Goal: Check status: Check status

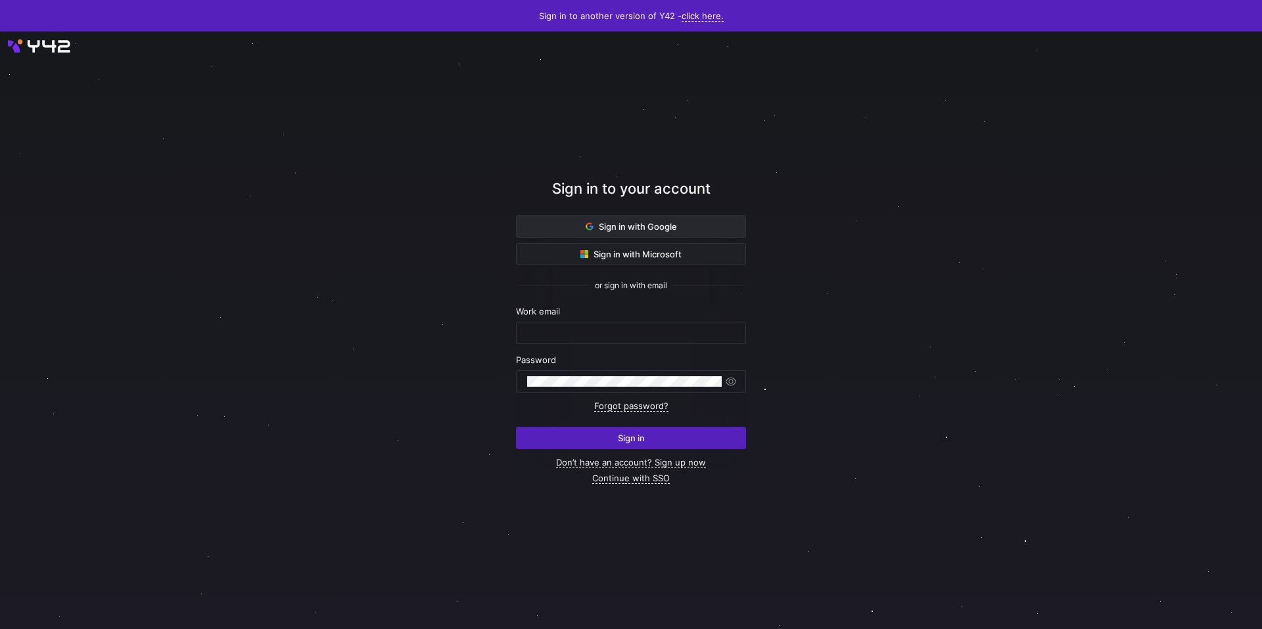
click at [672, 230] on span "Sign in with Google" at bounding box center [630, 226] width 91 height 11
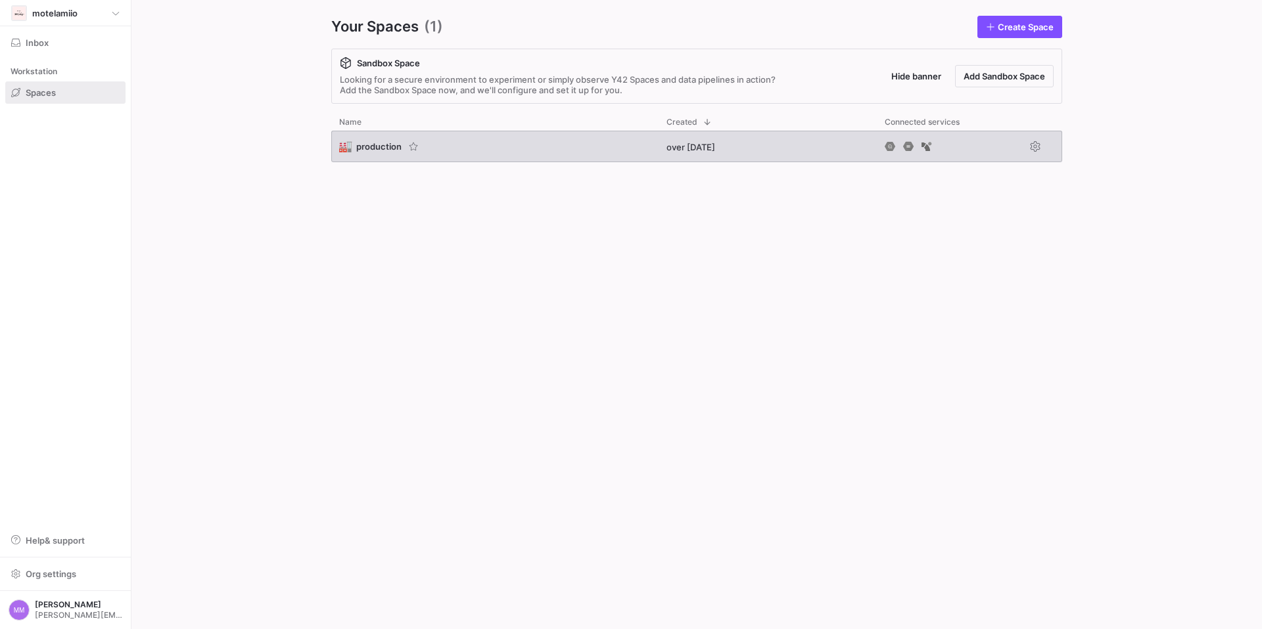
click at [382, 147] on span "production" at bounding box center [378, 146] width 45 height 11
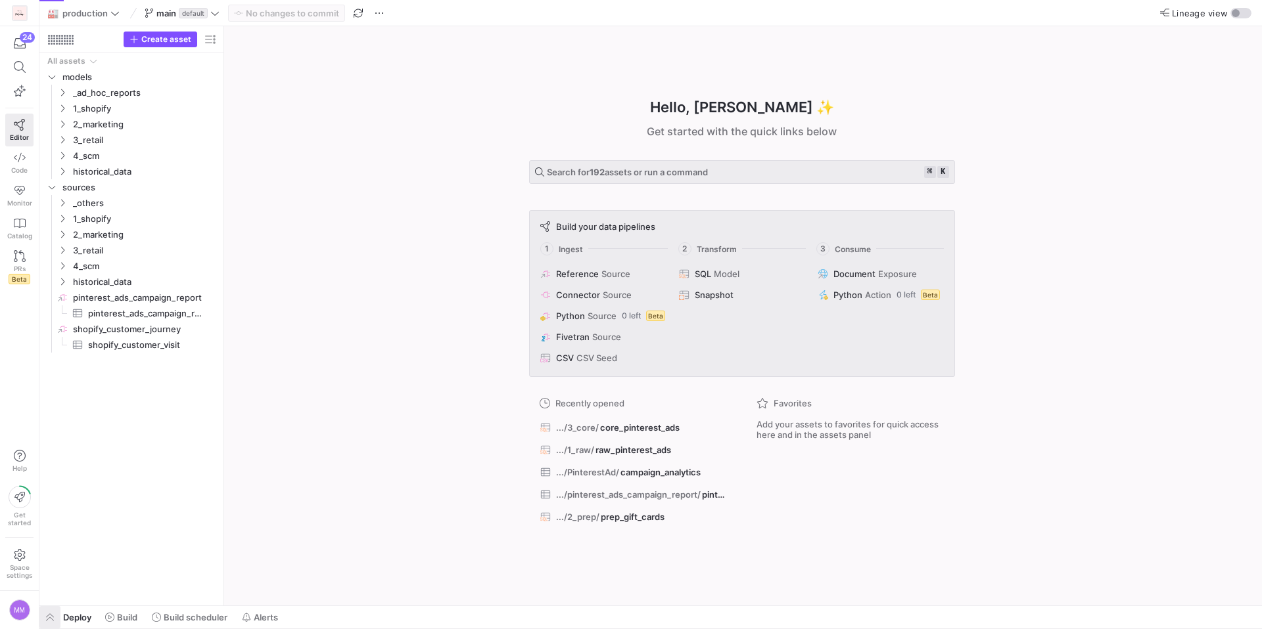
click at [53, 613] on span "button" at bounding box center [49, 617] width 21 height 22
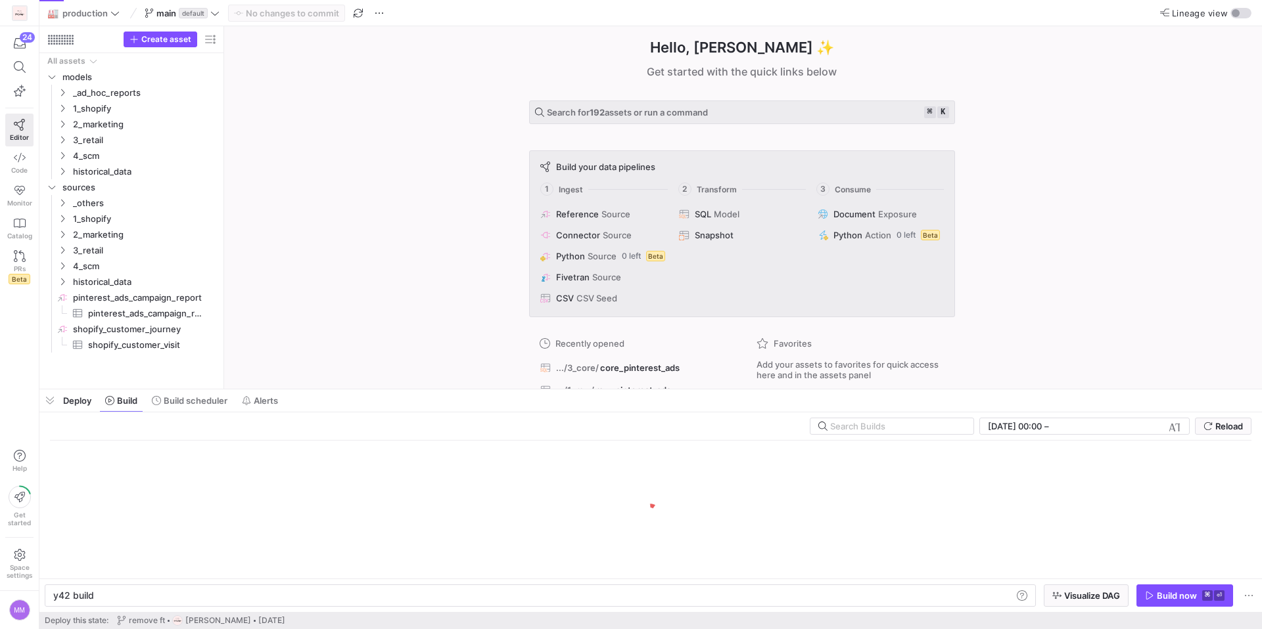
scroll to position [0, 39]
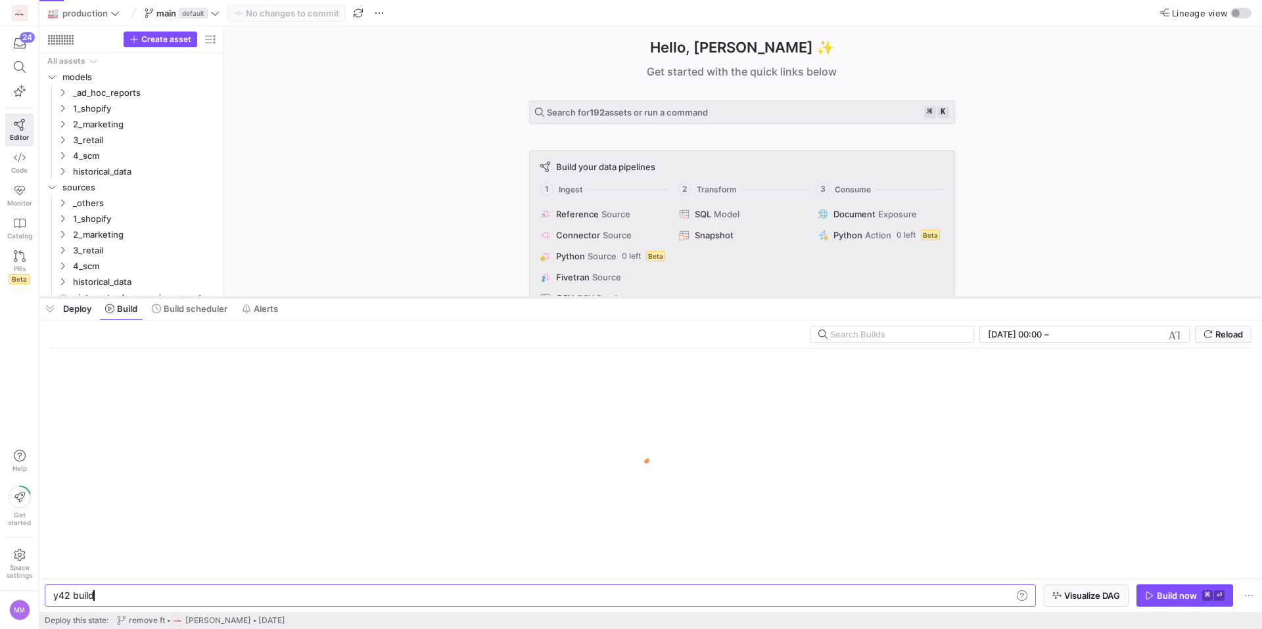
drag, startPoint x: 281, startPoint y: 386, endPoint x: 274, endPoint y: 294, distance: 92.2
click at [274, 295] on div at bounding box center [650, 297] width 1222 height 5
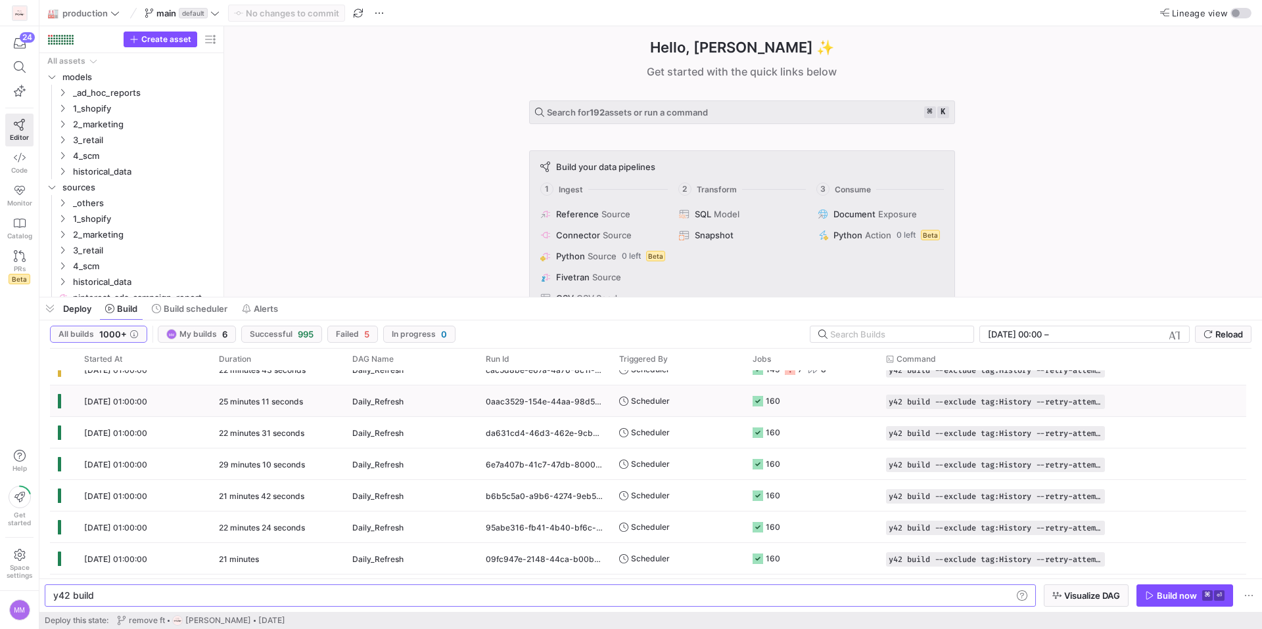
scroll to position [0, 0]
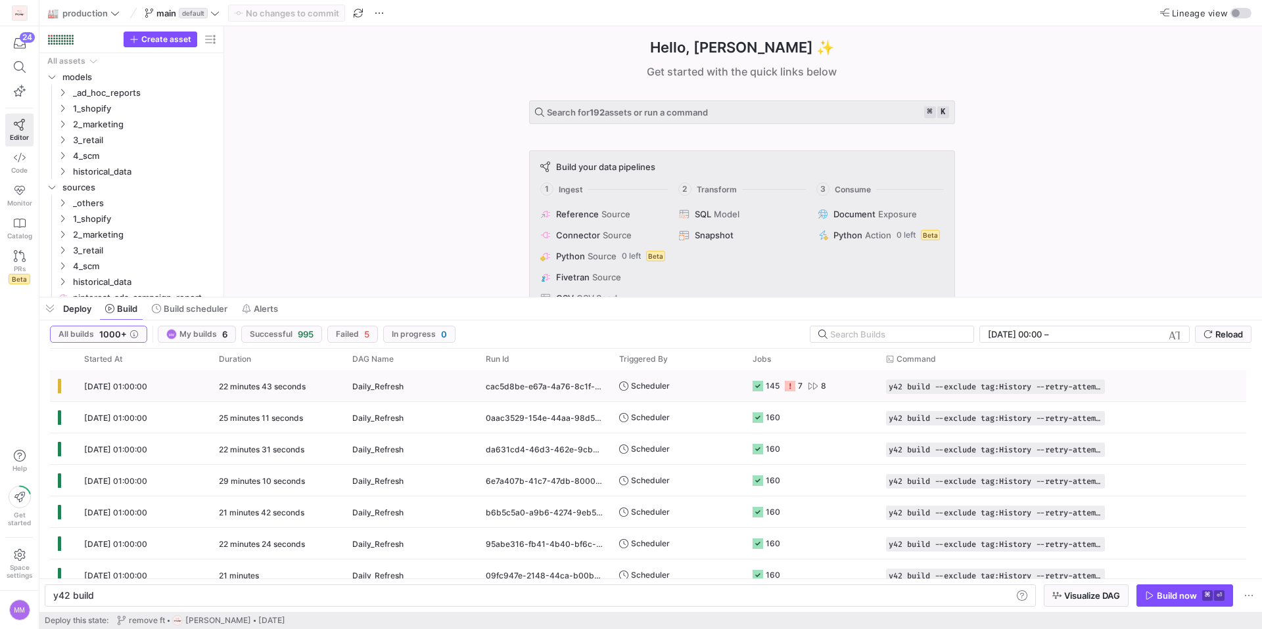
click at [139, 380] on div "[DATE] 01:00:00" at bounding box center [143, 386] width 135 height 31
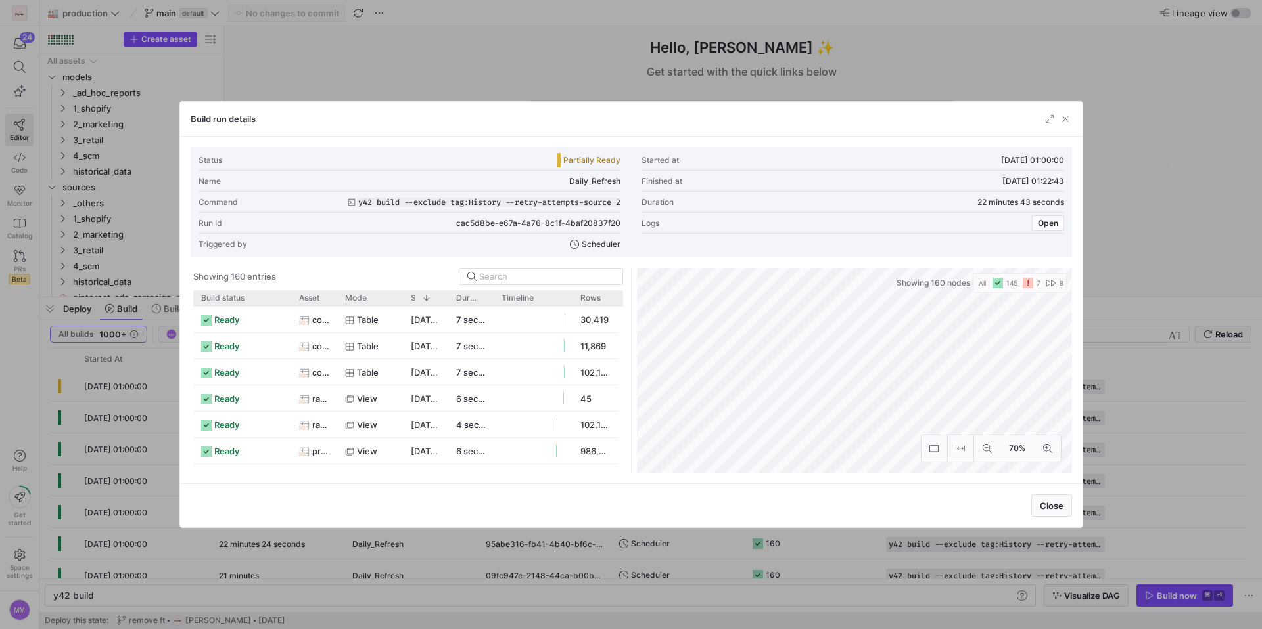
drag, startPoint x: 242, startPoint y: 300, endPoint x: 281, endPoint y: 313, distance: 40.3
click at [281, 313] on div "Build status Asset Mode 1" at bounding box center [408, 381] width 430 height 183
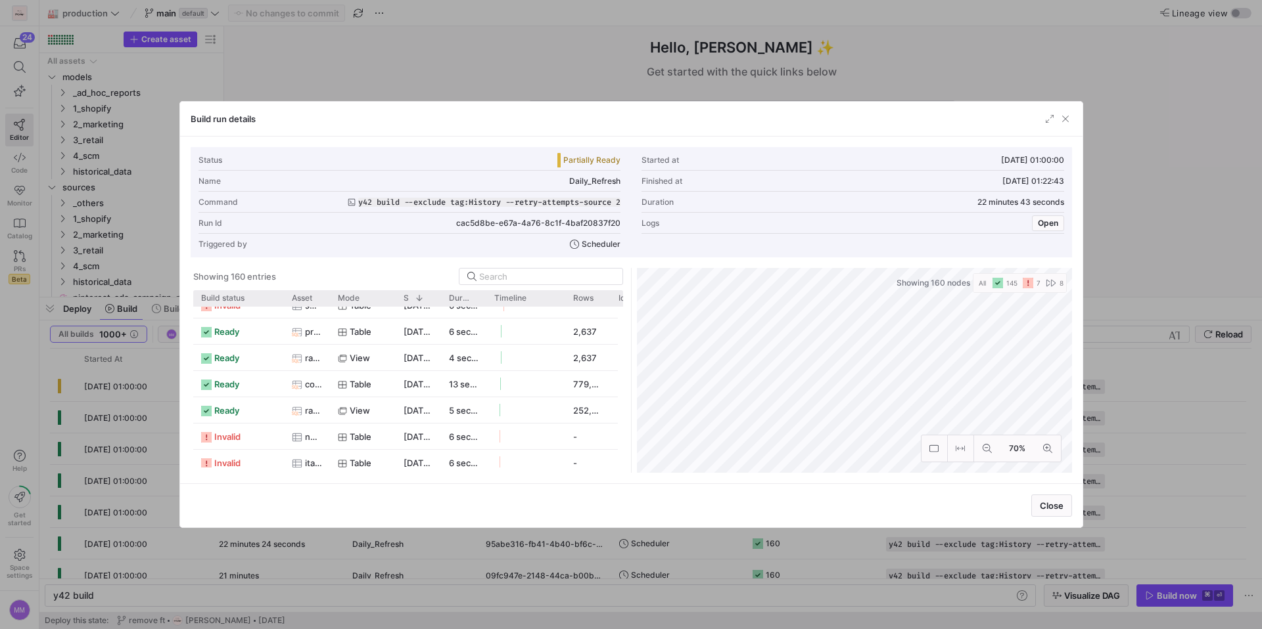
scroll to position [1435, 0]
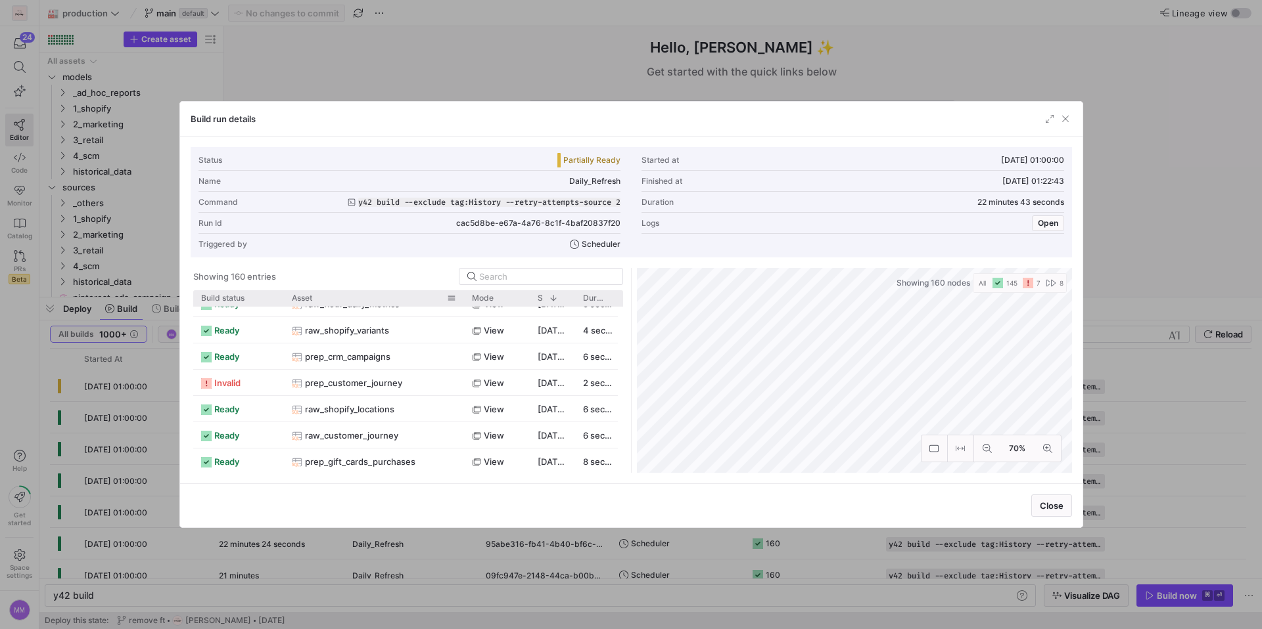
drag, startPoint x: 327, startPoint y: 300, endPoint x: 449, endPoint y: 307, distance: 121.7
click at [461, 304] on div at bounding box center [463, 298] width 5 height 16
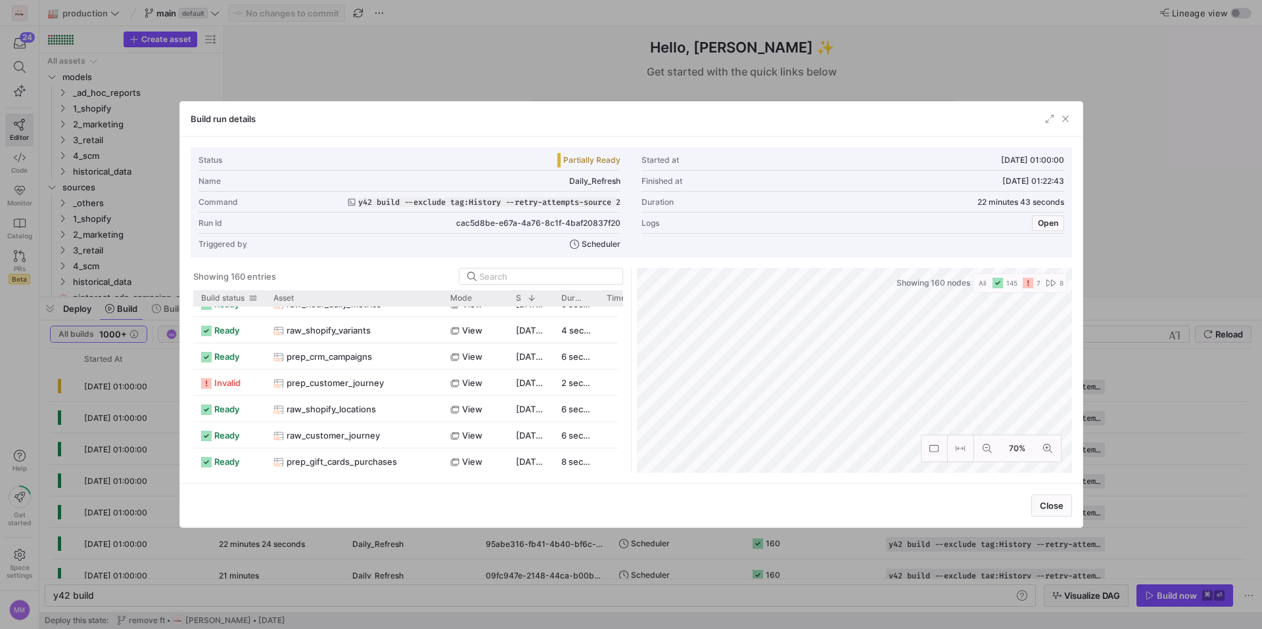
drag, startPoint x: 281, startPoint y: 296, endPoint x: 263, endPoint y: 297, distance: 18.4
click at [263, 297] on div at bounding box center [265, 298] width 5 height 16
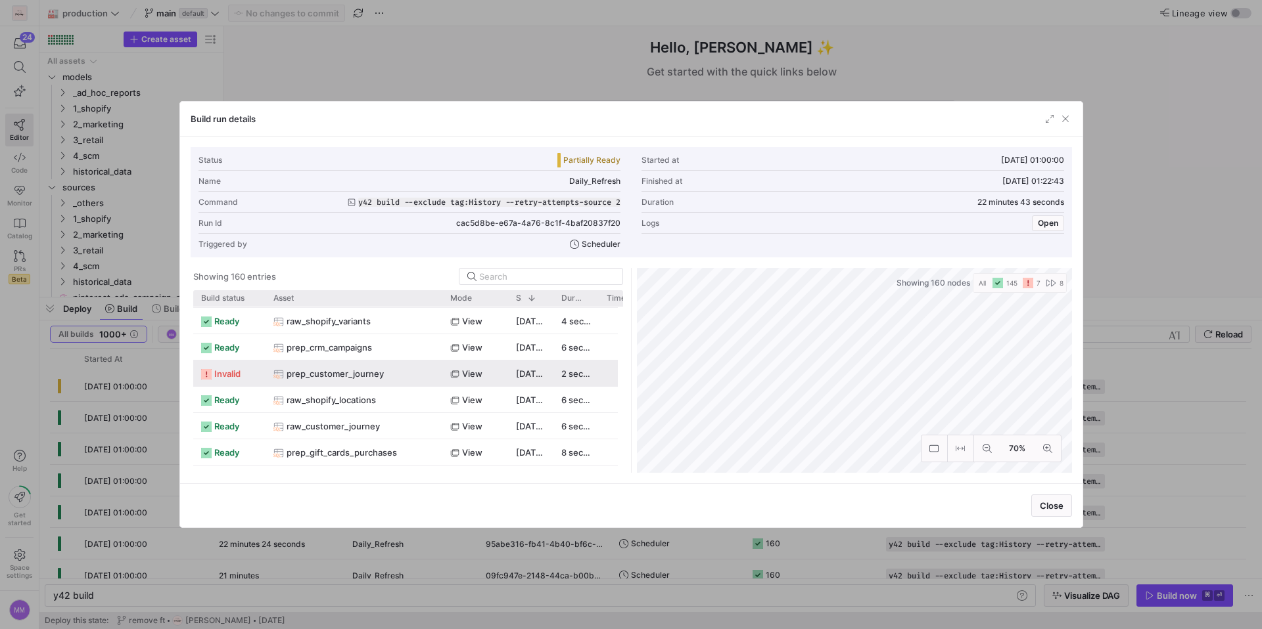
click at [329, 380] on span "prep_customer_journey" at bounding box center [334, 374] width 97 height 26
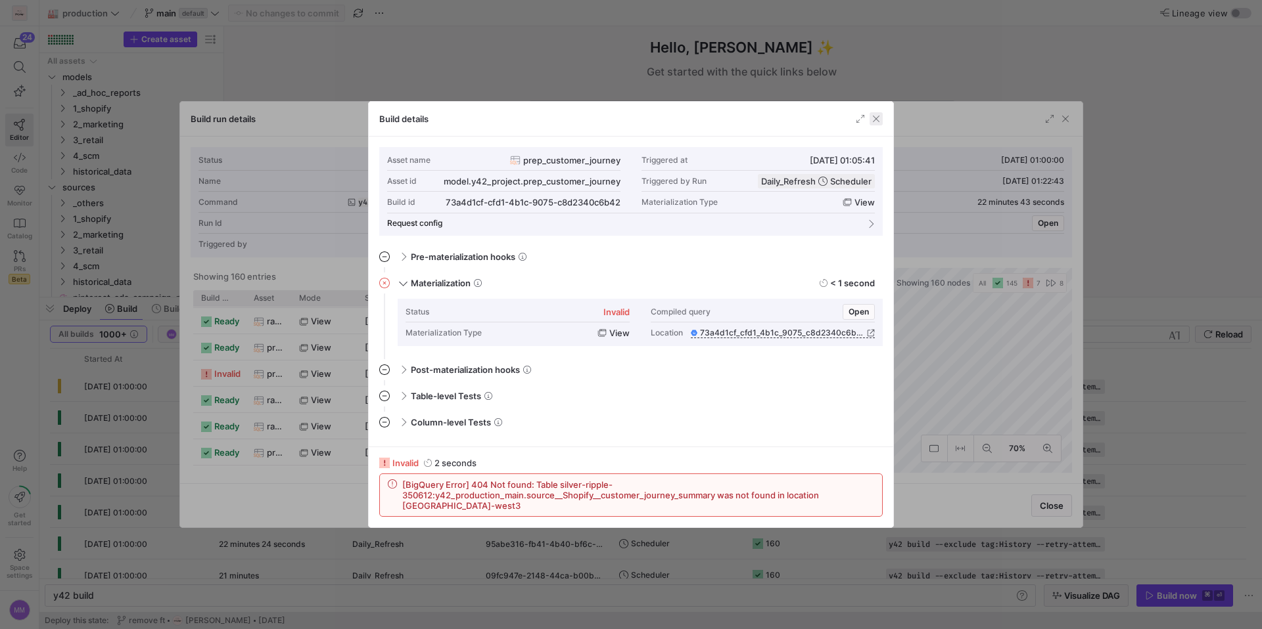
click at [873, 119] on span "button" at bounding box center [875, 118] width 13 height 13
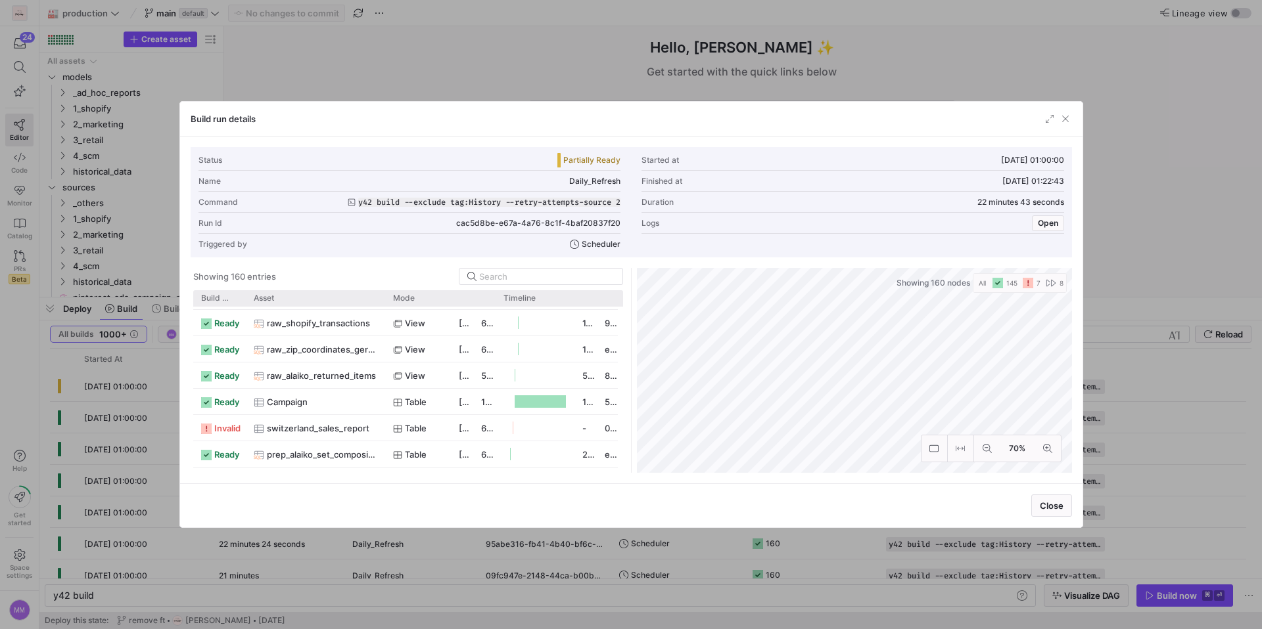
drag, startPoint x: 288, startPoint y: 303, endPoint x: 382, endPoint y: 326, distance: 96.7
click at [382, 326] on div "Build status Asset Mode 1" at bounding box center [408, 381] width 430 height 183
click at [322, 430] on span "switzerland_sales_report" at bounding box center [318, 429] width 103 height 26
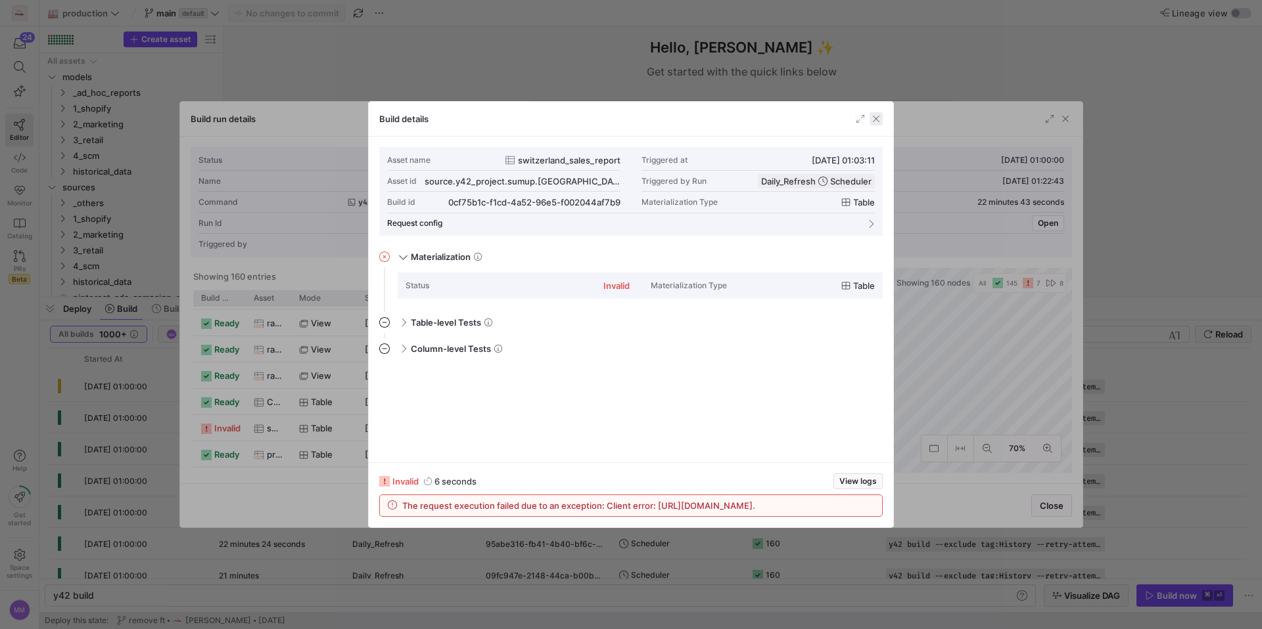
click at [875, 121] on span "button" at bounding box center [875, 118] width 13 height 13
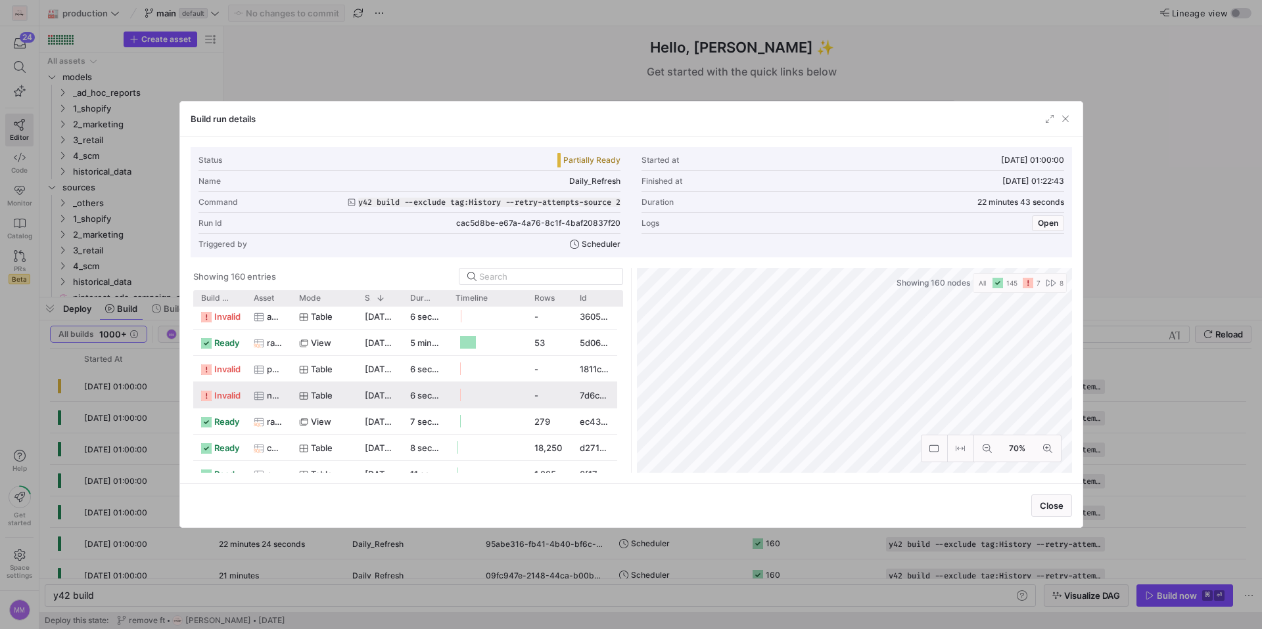
click at [257, 392] on icon "Press SPACE to select this row." at bounding box center [258, 396] width 9 height 8
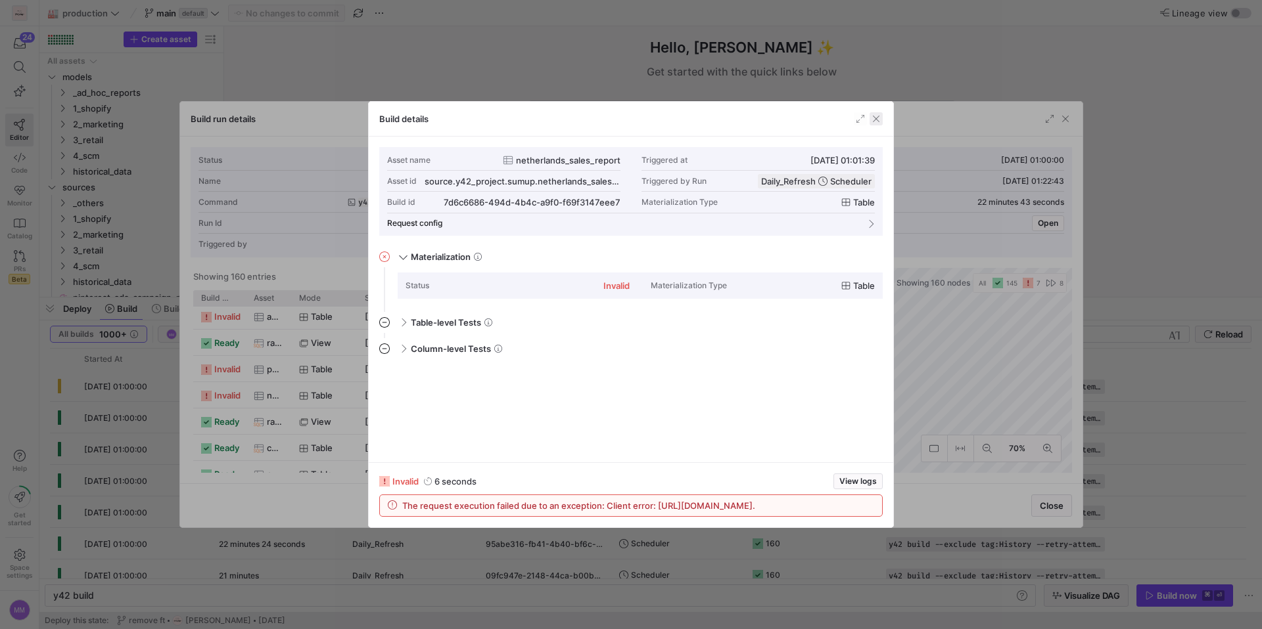
click at [876, 117] on span "button" at bounding box center [875, 118] width 13 height 13
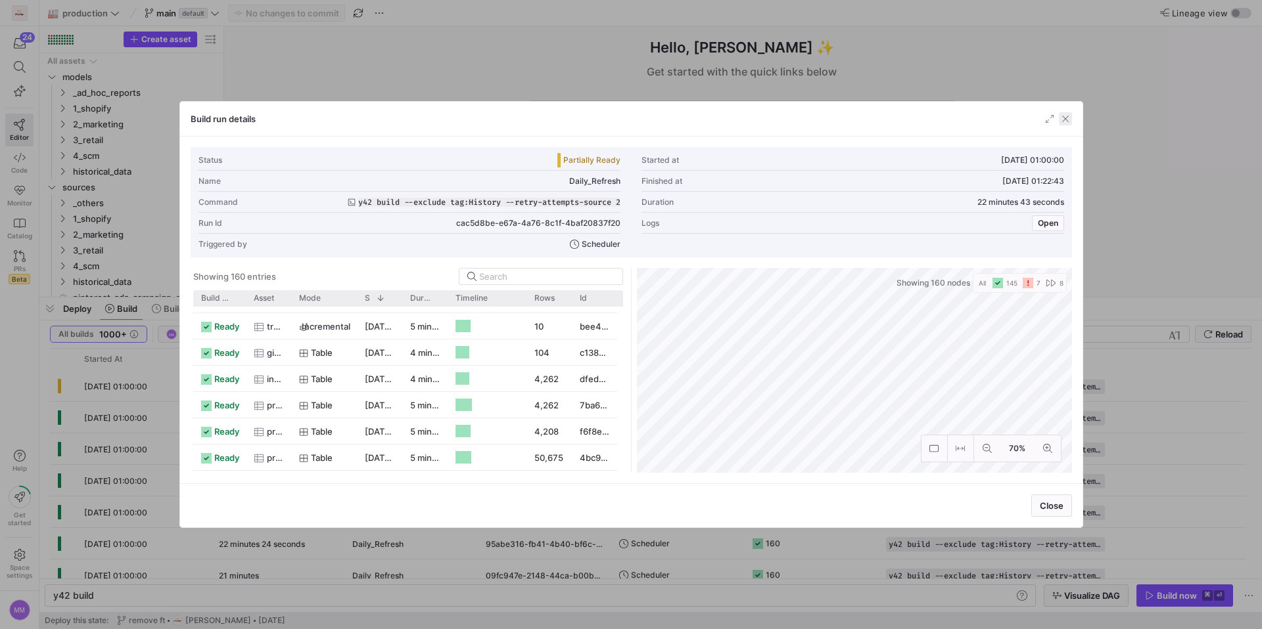
click at [1062, 122] on span "button" at bounding box center [1065, 118] width 13 height 13
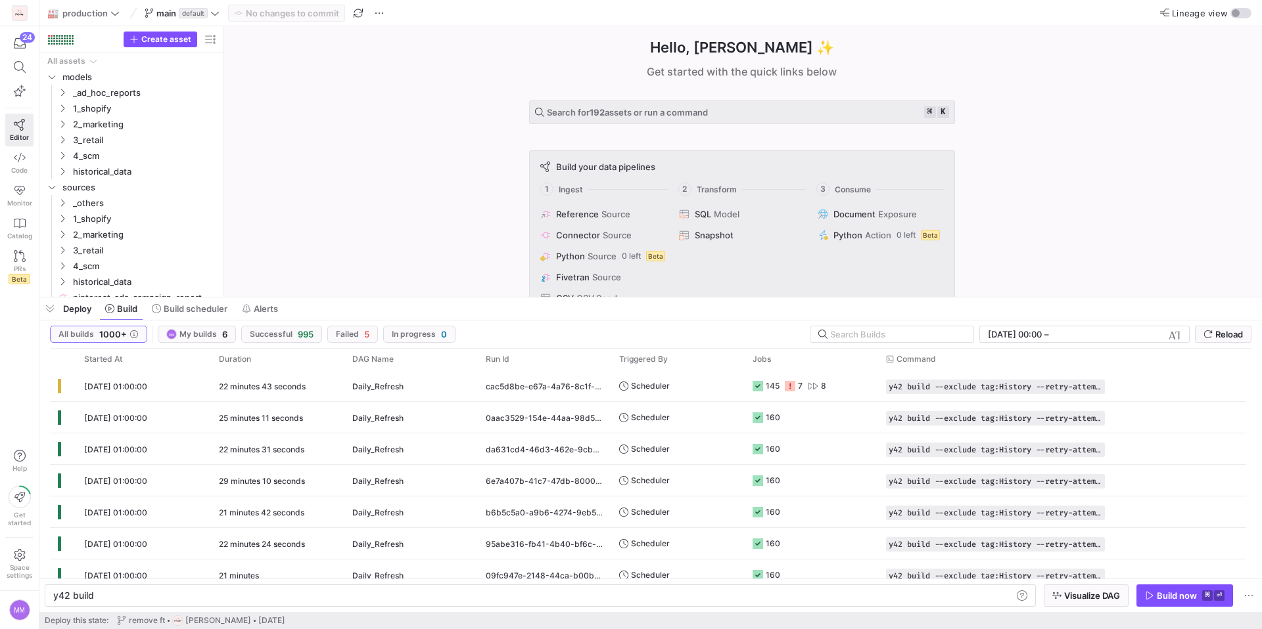
scroll to position [0, 39]
